Goal: Check status

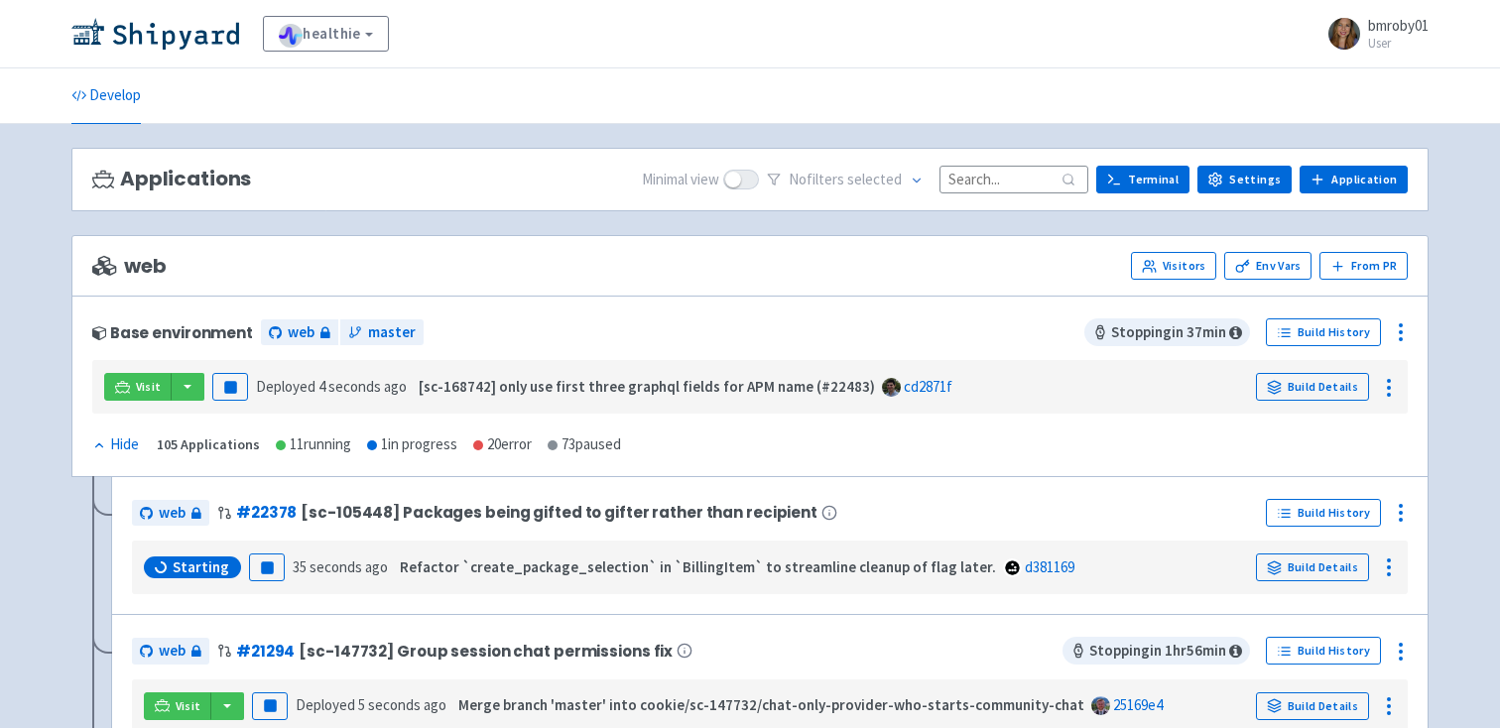
click at [1002, 167] on input at bounding box center [1014, 179] width 149 height 27
paste input "105448"
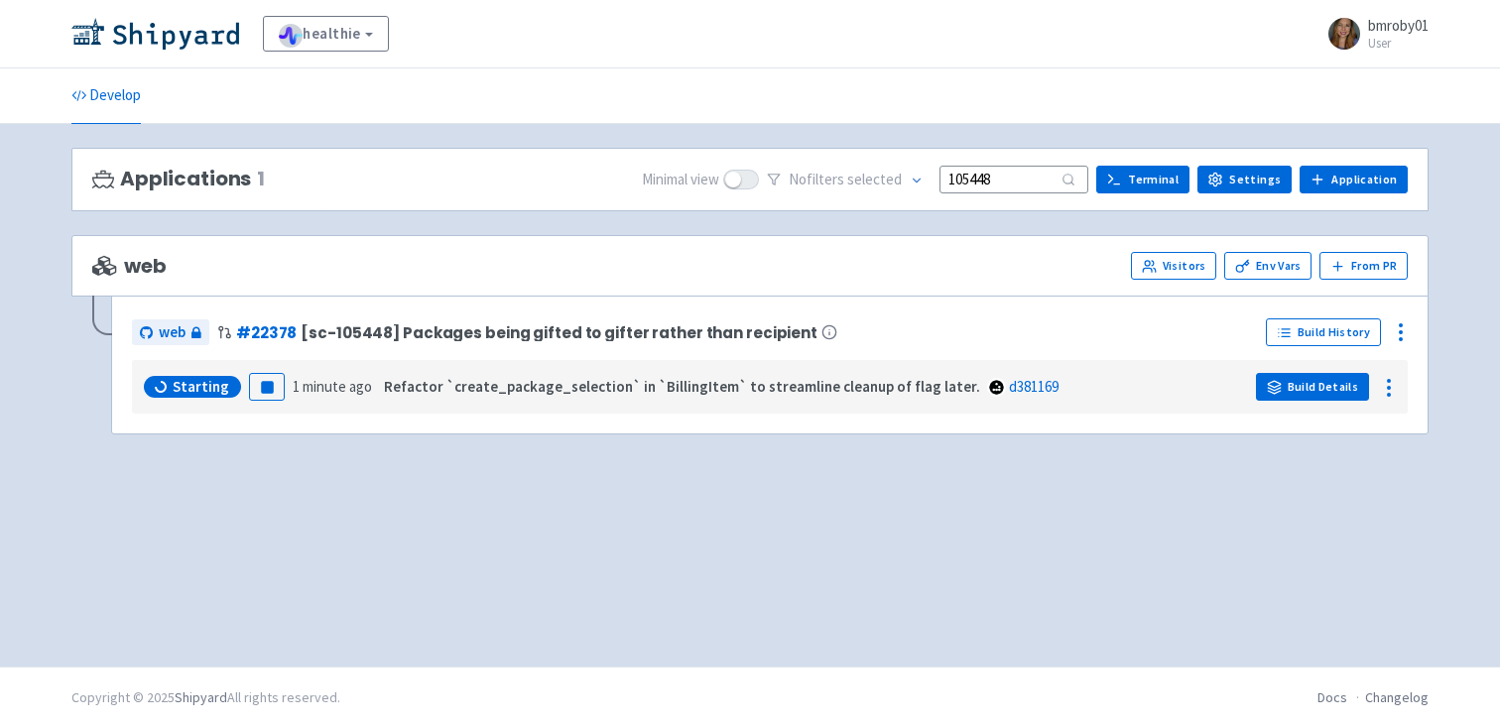
type input "105448"
click at [1269, 383] on icon at bounding box center [1274, 387] width 15 height 15
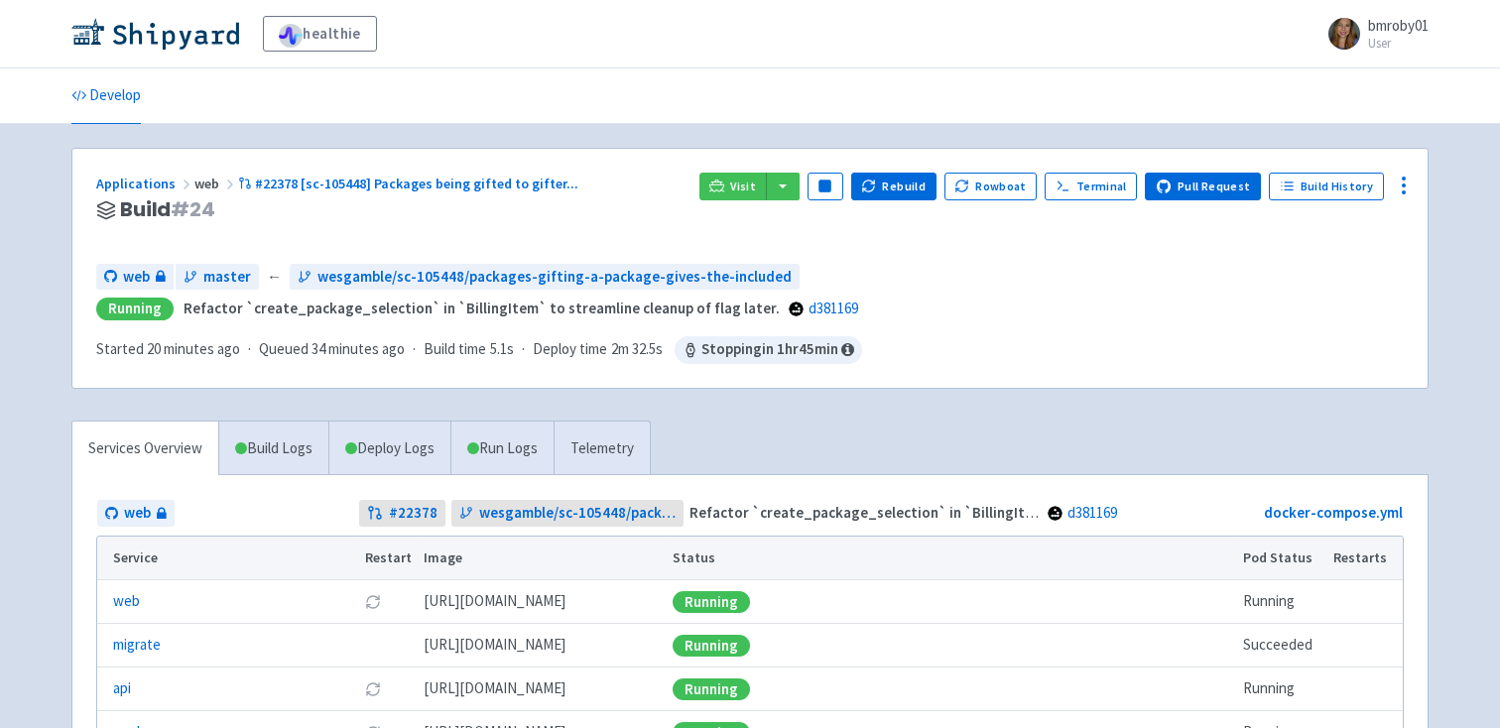
scroll to position [317, 0]
